Goal: Task Accomplishment & Management: Manage account settings

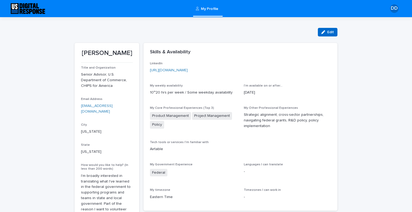
click at [329, 32] on span "Edit" at bounding box center [330, 32] width 7 height 4
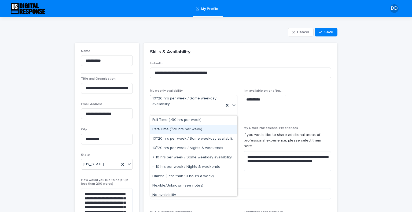
click at [203, 129] on div "Part-Time (~20 hrs per week)" at bounding box center [193, 129] width 87 height 9
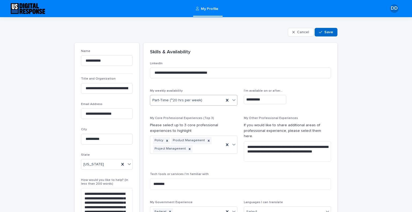
click at [325, 33] on span "Save" at bounding box center [328, 32] width 9 height 4
type textarea "**********"
